Goal: Task Accomplishment & Management: Manage account settings

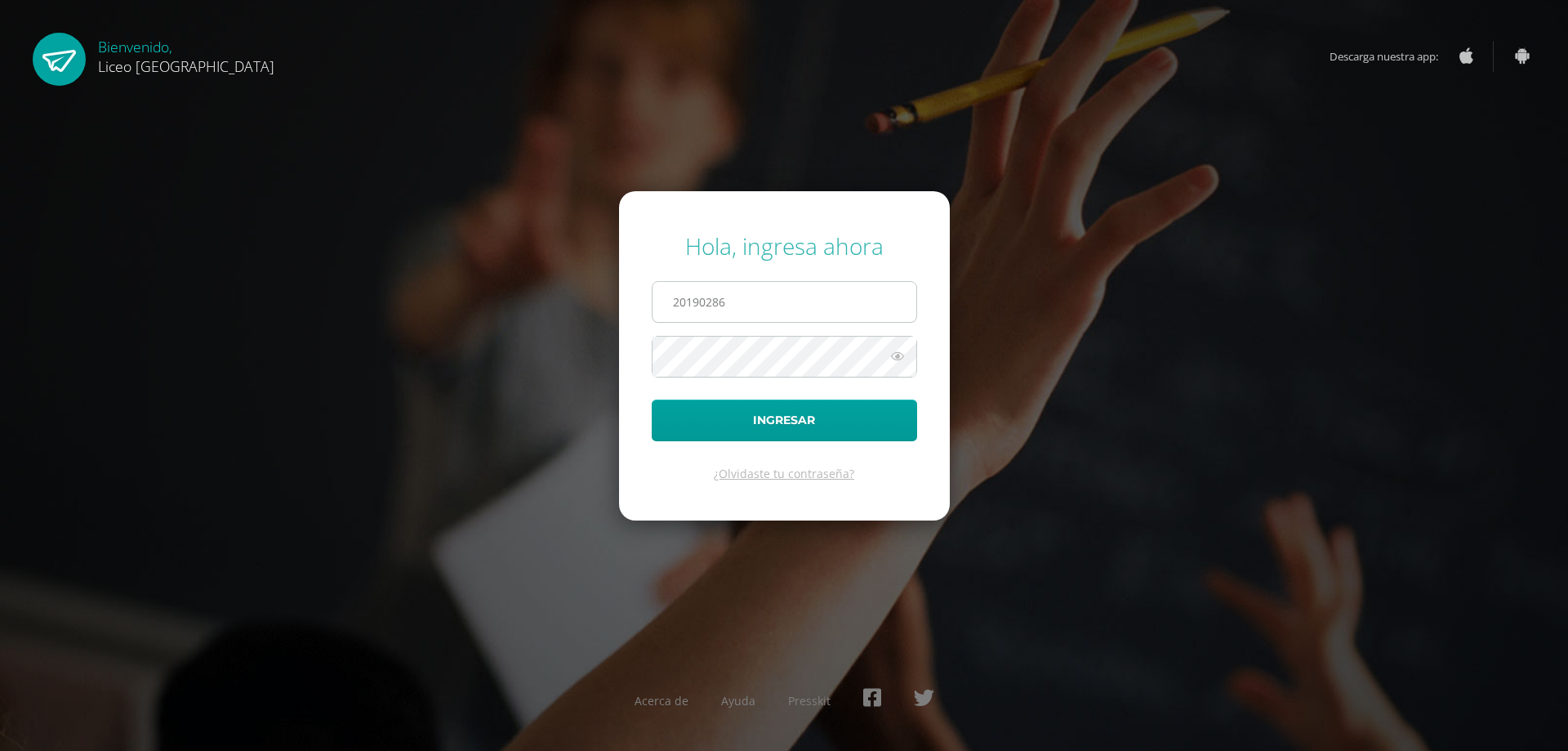
click at [748, 313] on input "20190286" at bounding box center [784, 301] width 263 height 40
type input "20192223"
click at [903, 360] on icon at bounding box center [898, 357] width 21 height 19
click at [903, 360] on icon at bounding box center [897, 357] width 23 height 19
click at [873, 430] on button "Ingresar" at bounding box center [784, 420] width 265 height 42
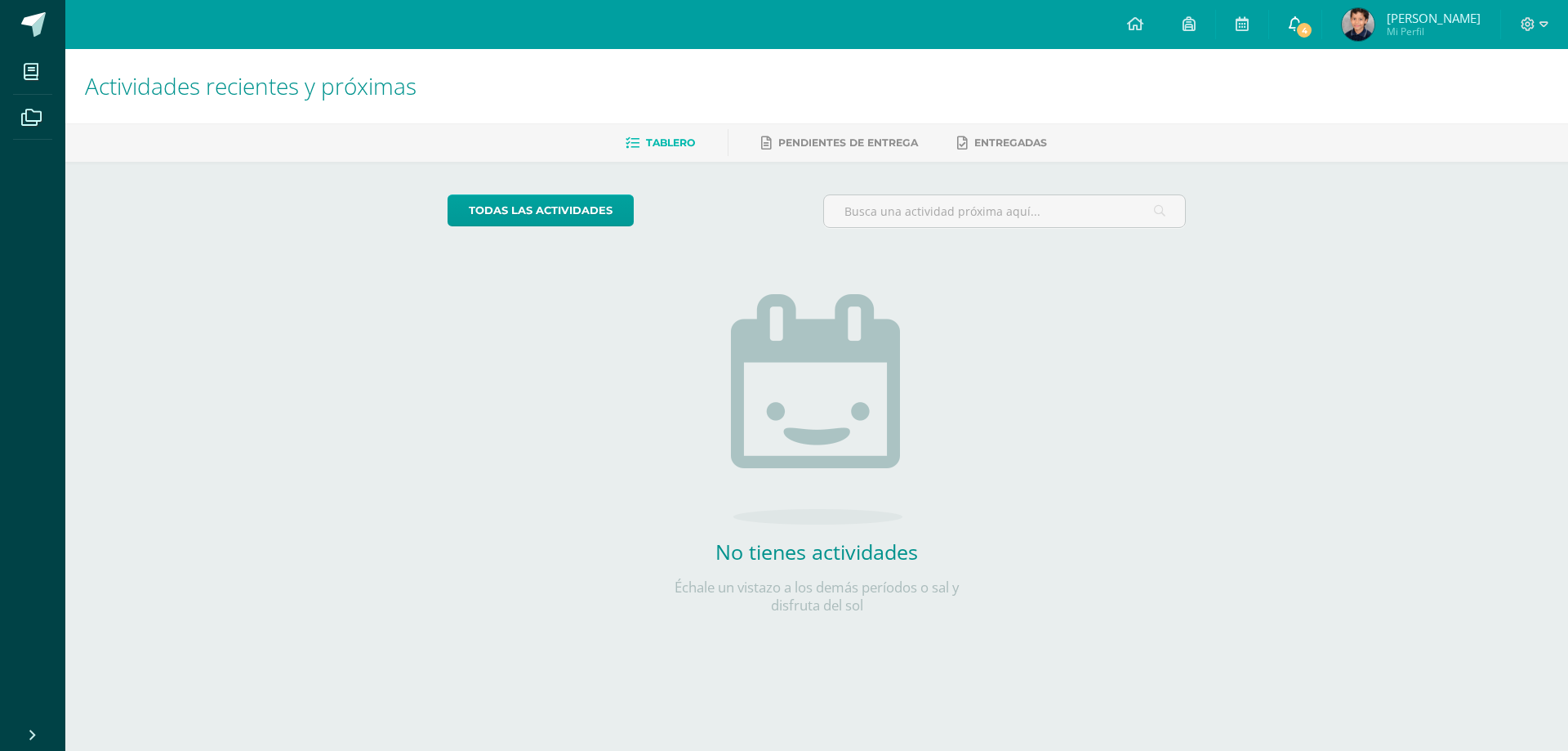
click at [1313, 34] on span "4" at bounding box center [1304, 30] width 18 height 18
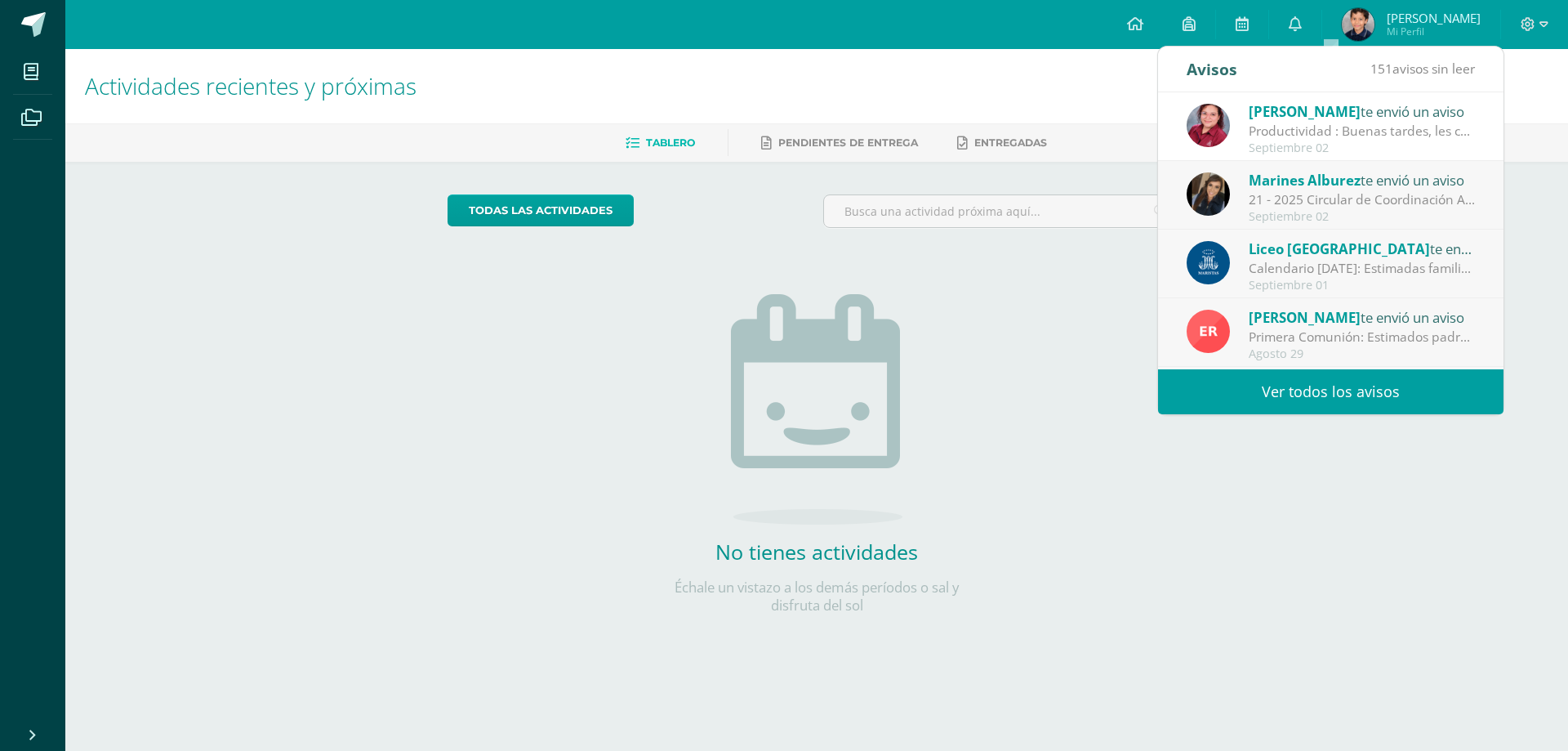
click at [1313, 194] on div "21 - 2025 Circular de Coordinación Académica : Buenos días estimadas familias d…" at bounding box center [1362, 199] width 227 height 18
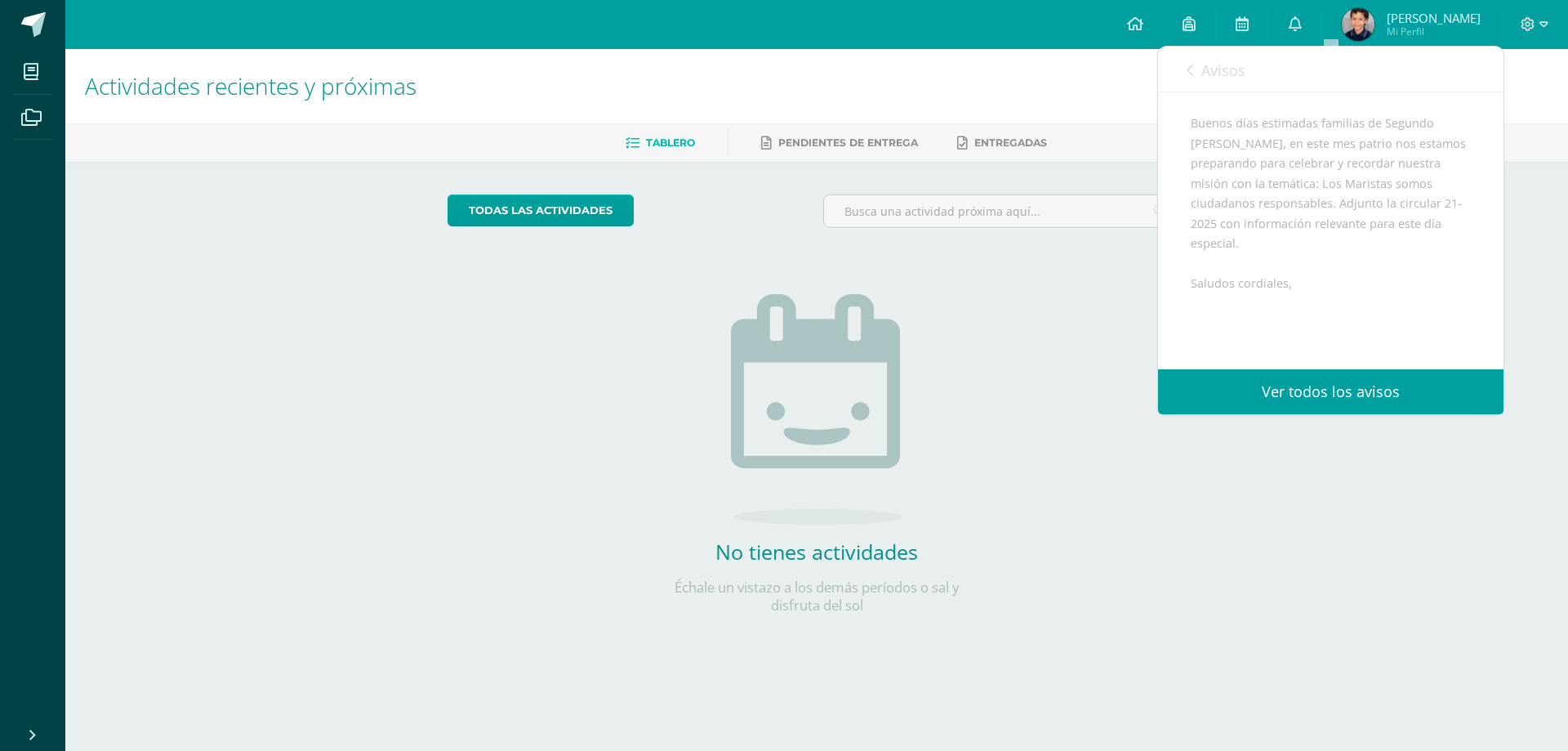
scroll to position [115, 0]
click at [1100, 111] on h1 "Actividades recientes y próximas" at bounding box center [816, 86] width 1463 height 75
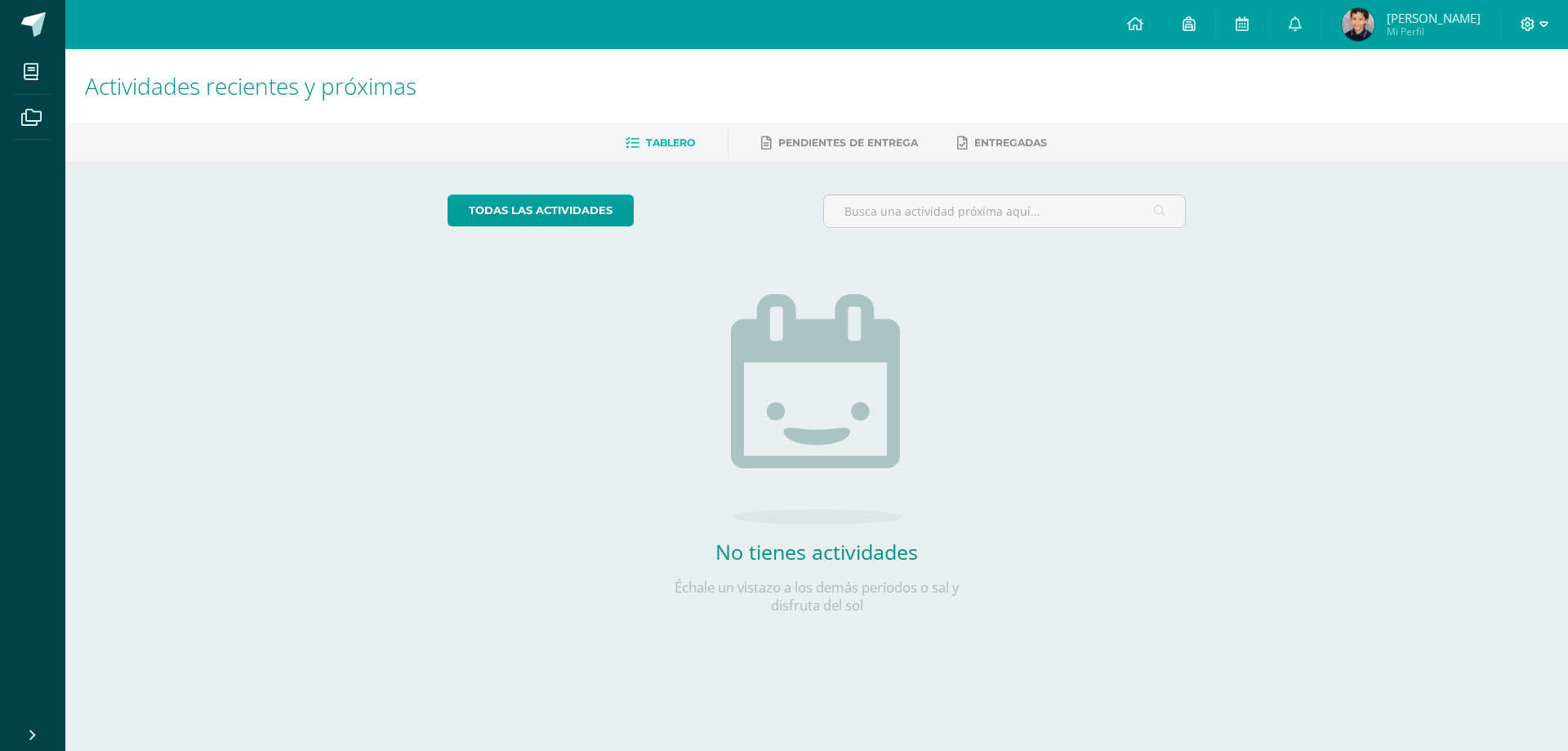
click at [1544, 27] on icon at bounding box center [1543, 24] width 9 height 6
click at [1488, 115] on span "Cerrar sesión" at bounding box center [1492, 111] width 74 height 16
